Goal: Find specific page/section: Find specific page/section

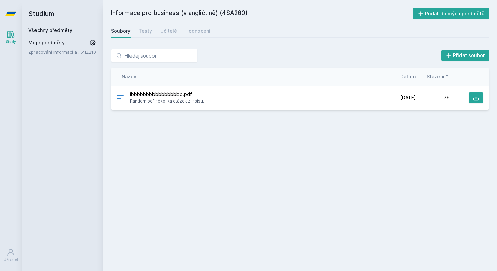
click at [38, 15] on h2 "Studium" at bounding box center [62, 13] width 68 height 27
click at [10, 13] on icon at bounding box center [10, 14] width 11 height 4
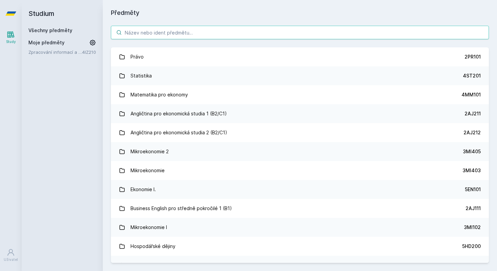
click at [141, 29] on input "search" at bounding box center [300, 33] width 378 height 14
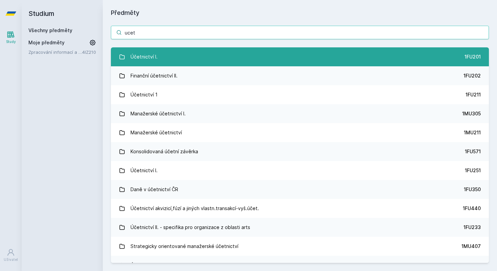
type input "ucet"
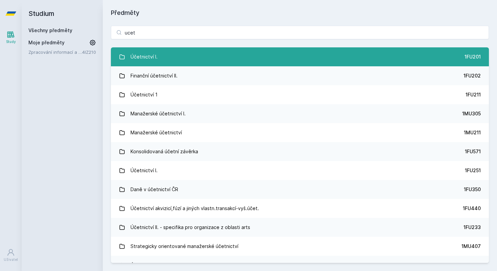
click at [183, 56] on link "Účetnictví I. 1FU201" at bounding box center [300, 56] width 378 height 19
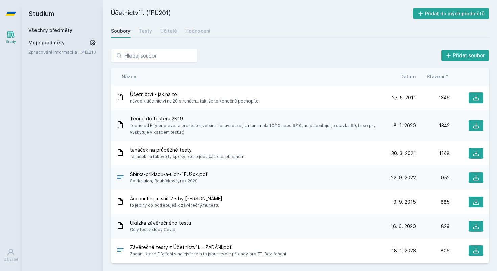
click at [430, 75] on span "Stažení" at bounding box center [436, 76] width 18 height 7
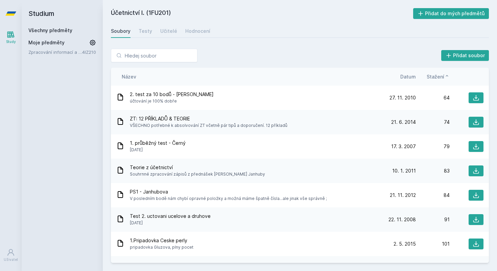
click at [429, 75] on span "Stažení" at bounding box center [436, 76] width 18 height 7
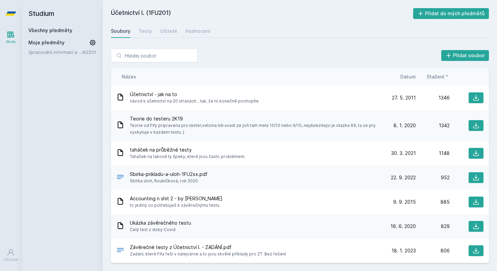
click at [406, 75] on span "Datum" at bounding box center [409, 76] width 16 height 7
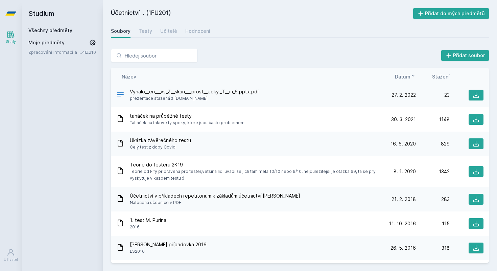
scroll to position [79, 0]
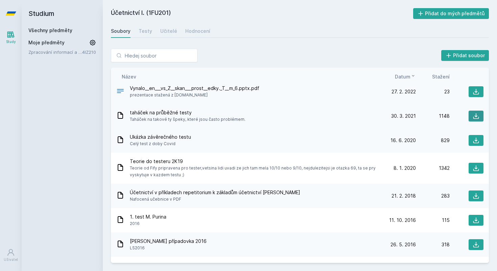
click at [474, 116] on icon at bounding box center [476, 116] width 7 height 7
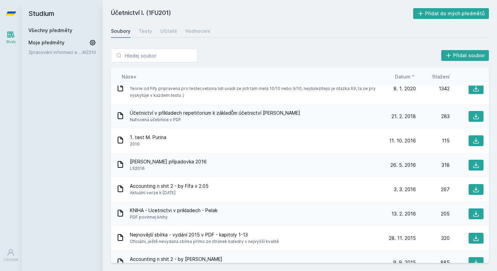
scroll to position [165, 0]
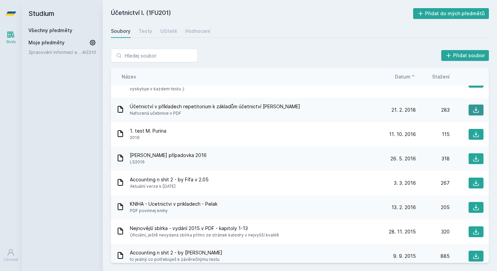
click at [480, 111] on button at bounding box center [476, 110] width 15 height 11
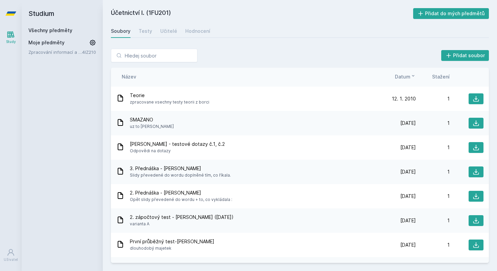
scroll to position [3597, 0]
